Goal: Task Accomplishment & Management: Complete application form

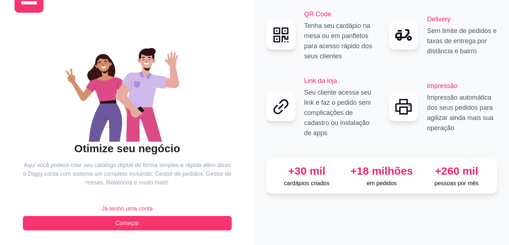
scroll to position [109, 0]
click at [122, 205] on span "Já tenho uma conta" at bounding box center [127, 209] width 51 height 9
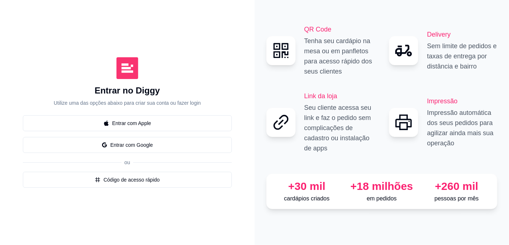
scroll to position [109, 0]
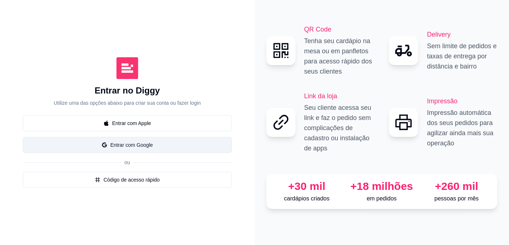
click at [157, 137] on button "Entrar com Google" at bounding box center [127, 145] width 209 height 16
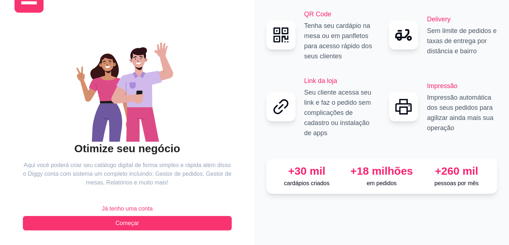
scroll to position [109, 0]
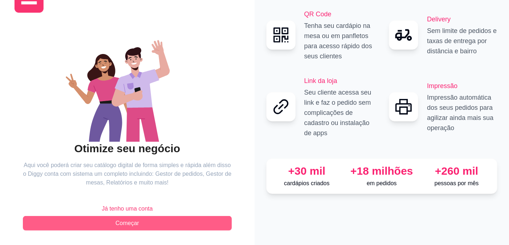
click at [118, 219] on span "Começar" at bounding box center [127, 223] width 24 height 9
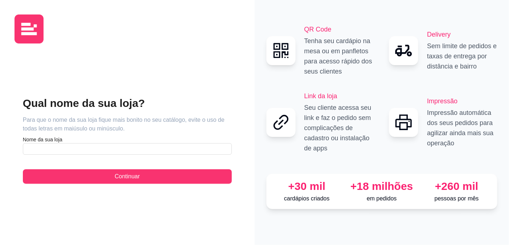
click at [44, 38] on img at bounding box center [29, 29] width 29 height 29
click at [39, 33] on img at bounding box center [29, 29] width 29 height 29
click at [21, 30] on img at bounding box center [29, 29] width 29 height 29
click at [22, 26] on img at bounding box center [29, 29] width 29 height 29
click at [29, 29] on img at bounding box center [29, 29] width 29 height 29
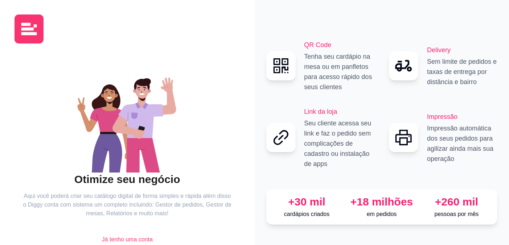
scroll to position [109, 0]
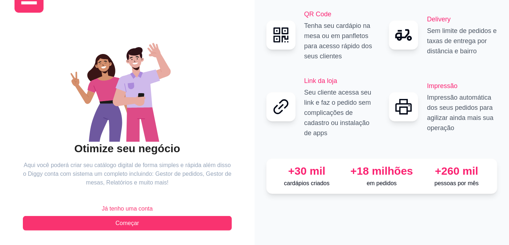
click at [182, 171] on div "Otimize seu negócio Aqui você poderá criar seu catálogo digital de forma simple…" at bounding box center [127, 132] width 209 height 198
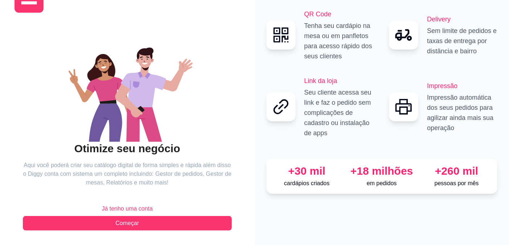
click at [139, 205] on span "Já tenho uma conta" at bounding box center [127, 209] width 51 height 9
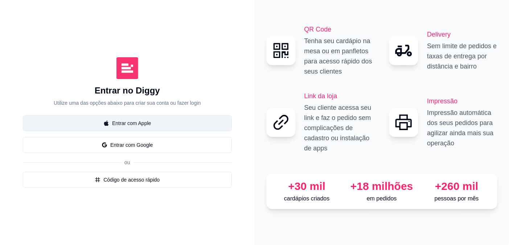
scroll to position [109, 0]
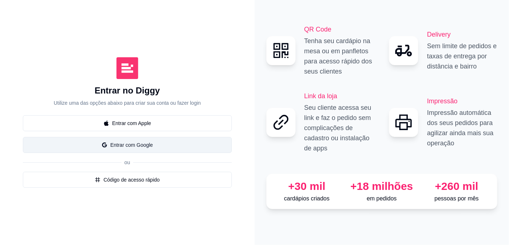
click at [127, 137] on button "Entrar com Google" at bounding box center [127, 145] width 209 height 16
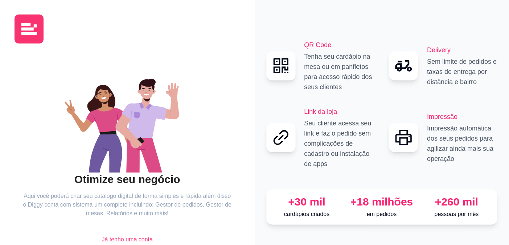
click at [150, 142] on icon "animation" at bounding box center [142, 122] width 32 height 41
click at [33, 33] on img at bounding box center [29, 29] width 29 height 29
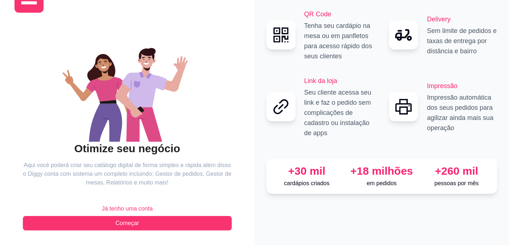
scroll to position [109, 0]
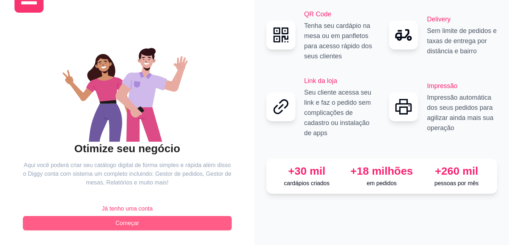
click at [142, 216] on button "Começar" at bounding box center [127, 223] width 209 height 15
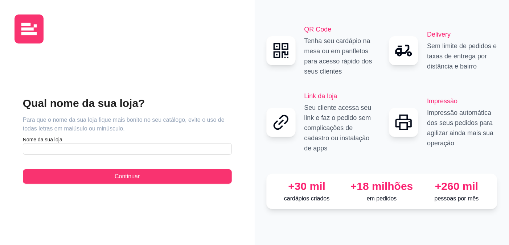
click at [121, 137] on div "Qual nome da sua loja? Para que o nome da sua loja fique mais bonito no seu cat…" at bounding box center [128, 139] width 226 height 181
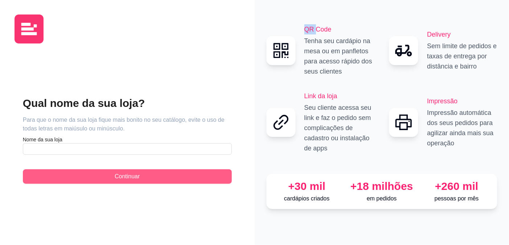
click at [123, 172] on span "Continuar" at bounding box center [127, 176] width 25 height 9
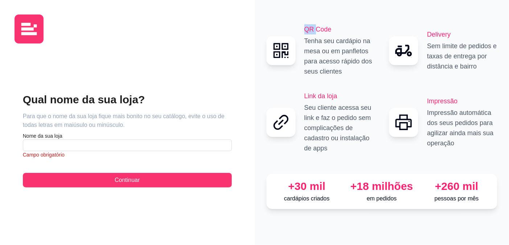
scroll to position [104, 0]
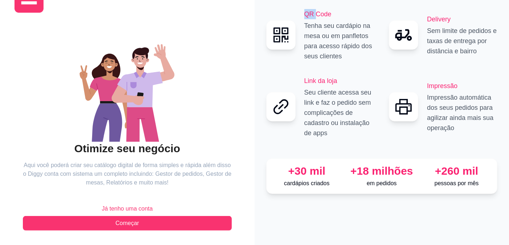
scroll to position [109, 0]
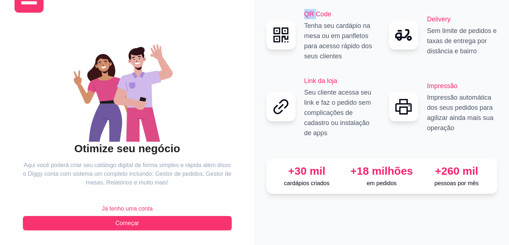
click at [131, 205] on span "Já tenho uma conta" at bounding box center [127, 209] width 51 height 9
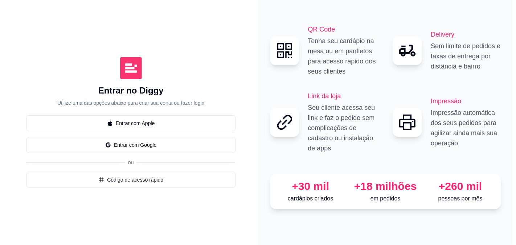
scroll to position [109, 0]
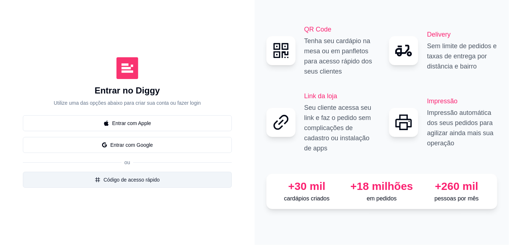
click at [144, 172] on button "Código de acesso rápido" at bounding box center [127, 180] width 209 height 16
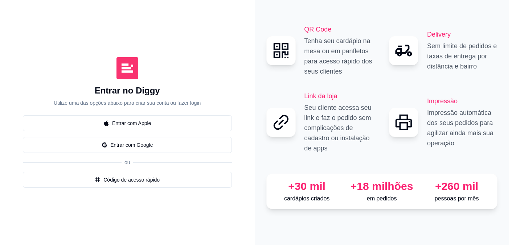
click at [333, 83] on icon "Close" at bounding box center [332, 84] width 3 height 3
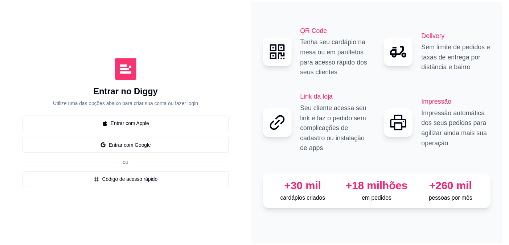
scroll to position [96, 0]
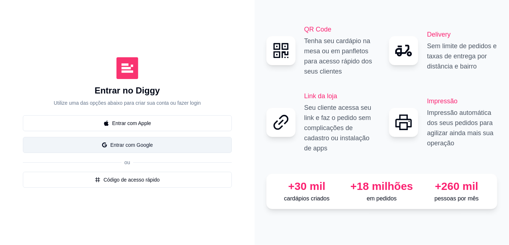
click at [114, 137] on button "Entrar com Google" at bounding box center [127, 145] width 209 height 16
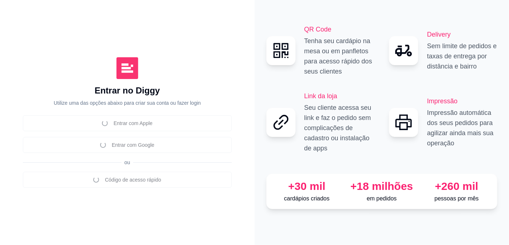
click at [102, 179] on div "Entrar no Diggy Utilize uma das opções abaixo para criar sua conta ou fazer log…" at bounding box center [128, 123] width 226 height 216
click at [136, 123] on div "Entrar com Apple Entrar com Google ou Código de acesso rápido" at bounding box center [127, 151] width 209 height 73
